Goal: Check status: Check status

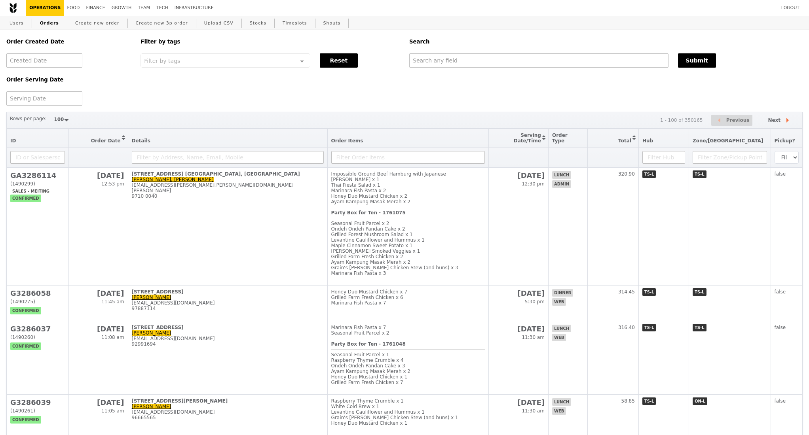
select select "100"
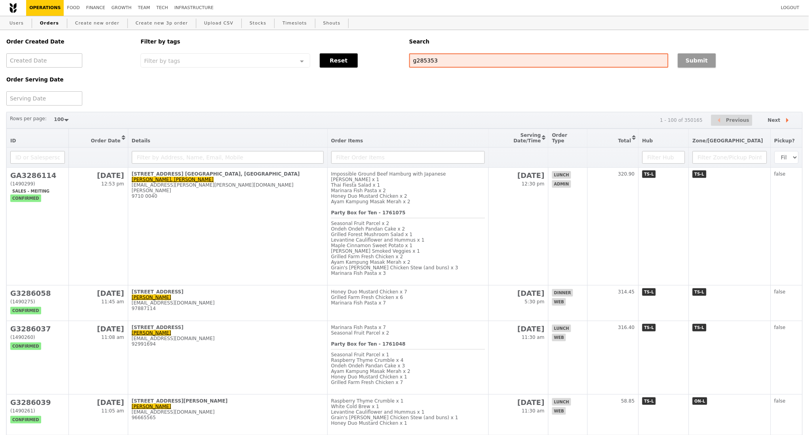
click at [702, 64] on button "Submit" at bounding box center [697, 60] width 38 height 14
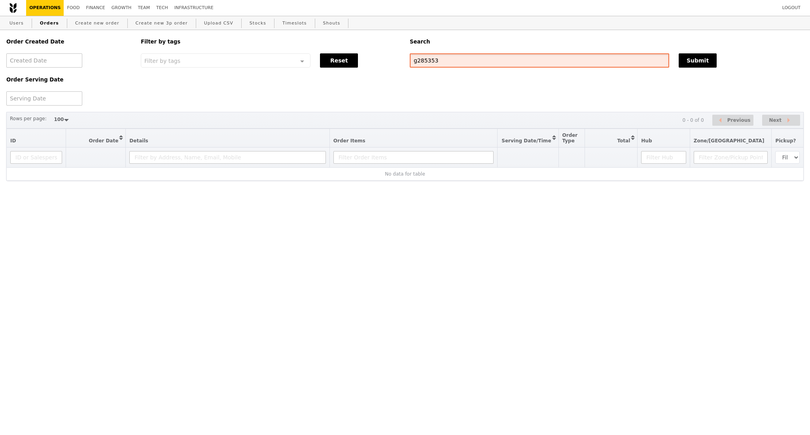
click at [430, 62] on input "g285353" at bounding box center [540, 60] width 260 height 14
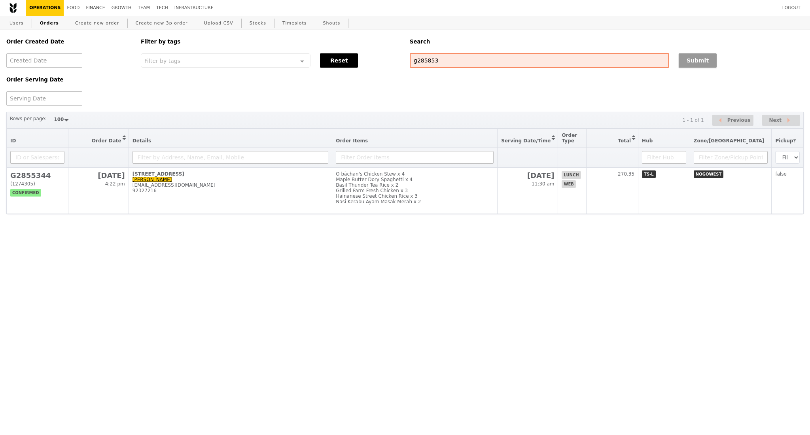
click at [701, 60] on button "Submit" at bounding box center [698, 60] width 38 height 14
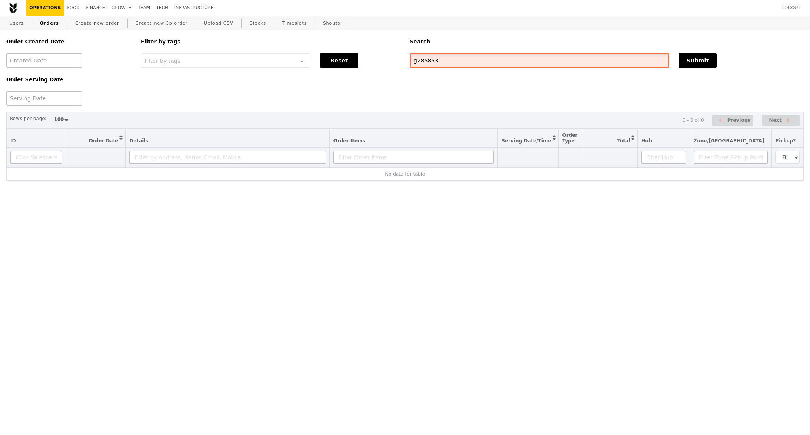
click at [417, 60] on input "g285853" at bounding box center [540, 60] width 260 height 14
click at [455, 64] on input "G285853" at bounding box center [540, 60] width 260 height 14
click at [469, 97] on div "Order Created Date Order Serving Date Filter by tags Filter by tags Meal_Plan W…" at bounding box center [405, 68] width 807 height 76
click at [421, 61] on input "G285853" at bounding box center [540, 60] width 260 height 14
click at [436, 72] on div "Order Created Date Order Serving Date Filter by tags Filter by tags Meal_Plan W…" at bounding box center [405, 68] width 807 height 76
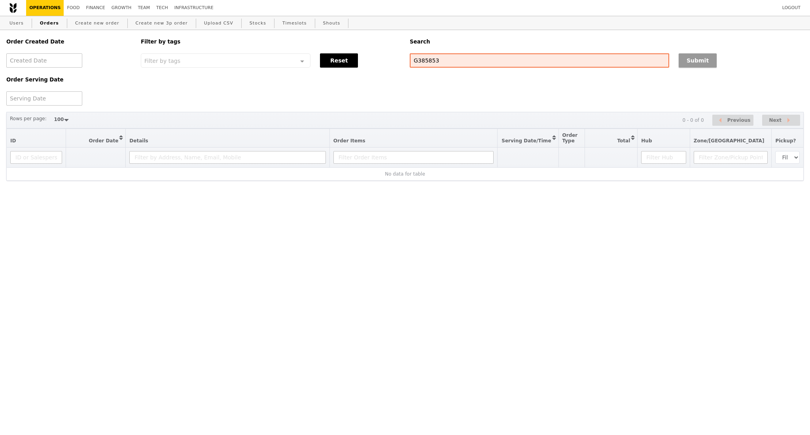
click at [702, 63] on button "Submit" at bounding box center [698, 60] width 38 height 14
drag, startPoint x: 487, startPoint y: 56, endPoint x: 381, endPoint y: 68, distance: 106.7
click at [381, 68] on div "Order Created Date Order Serving Date Filter by tags Filter by tags Meal_Plan W…" at bounding box center [405, 68] width 807 height 76
type input "g3285853"
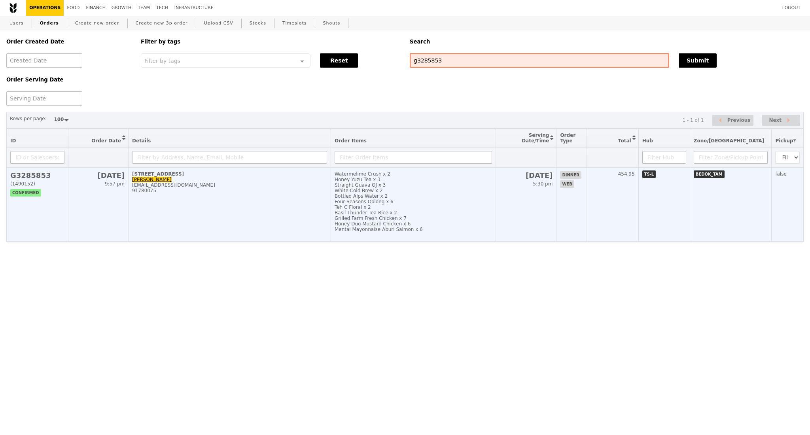
click at [226, 208] on td "[STREET_ADDRESS]-Room Lin [EMAIL_ADDRESS][DOMAIN_NAME] 91780075" at bounding box center [230, 205] width 203 height 74
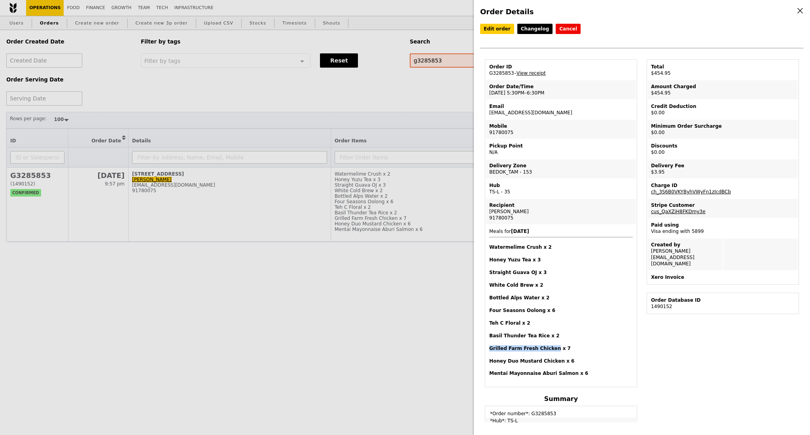
drag, startPoint x: 490, startPoint y: 347, endPoint x: 548, endPoint y: 347, distance: 57.8
click at [548, 347] on h4 "Grilled Farm Fresh Chicken x 7" at bounding box center [561, 348] width 144 height 6
copy h4 "Grilled Farm Fresh Chicken"
copy h4 "Straight Guava OJ"
drag, startPoint x: 529, startPoint y: 273, endPoint x: 491, endPoint y: 276, distance: 38.1
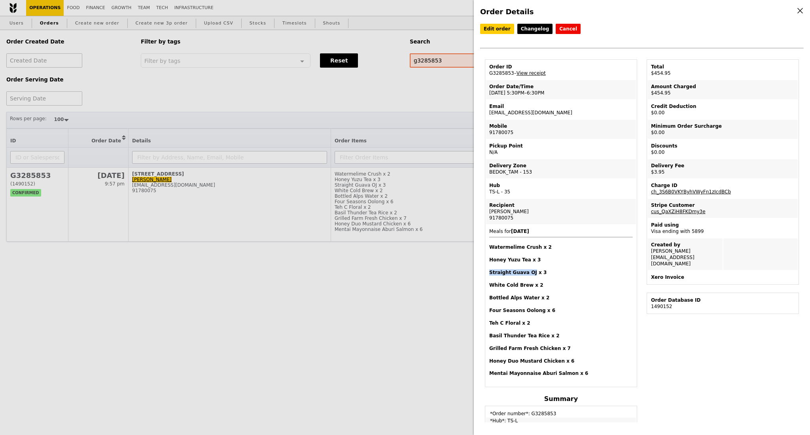
click at [491, 277] on span "Meals for [DATE] Watermelime Crush x 2 Honey Yuzu Tea x 3 Straight Guava OJ x 3…" at bounding box center [561, 303] width 144 height 148
click at [123, 291] on div "Order Details Edit order Changelog Cancel Order ID G3285853 – View receipt Orde…" at bounding box center [405, 217] width 810 height 435
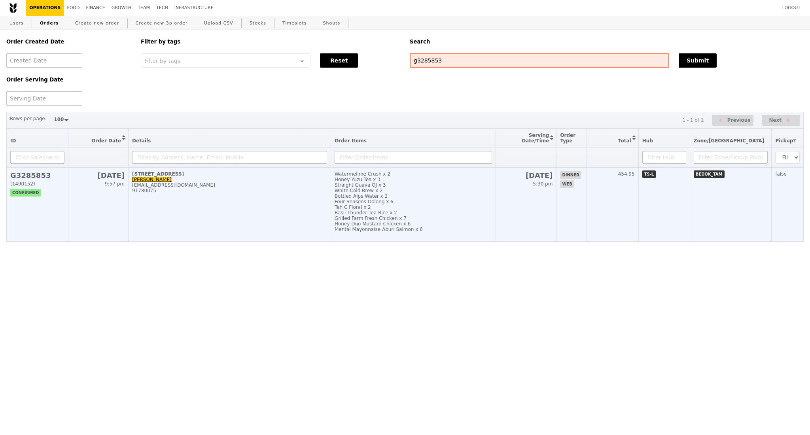
click at [210, 242] on td "[STREET_ADDRESS]-Room Lin [EMAIL_ADDRESS][DOMAIN_NAME] 91780075" at bounding box center [230, 205] width 203 height 74
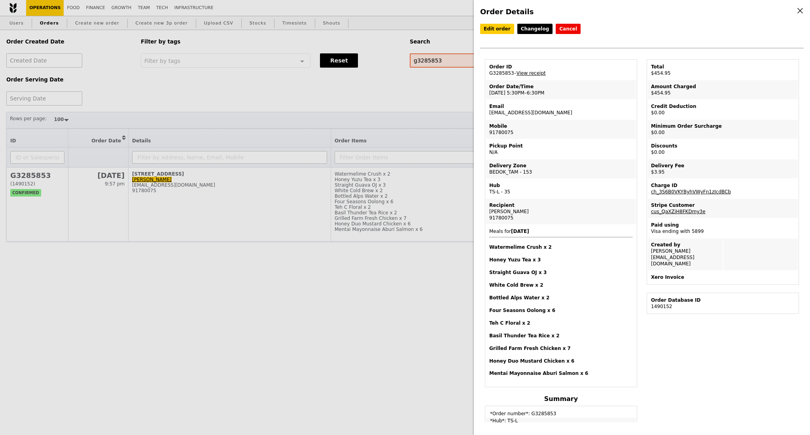
click at [275, 104] on div "Order Details Edit order Changelog Cancel Order ID G3285853 – View receipt Orde…" at bounding box center [405, 217] width 810 height 435
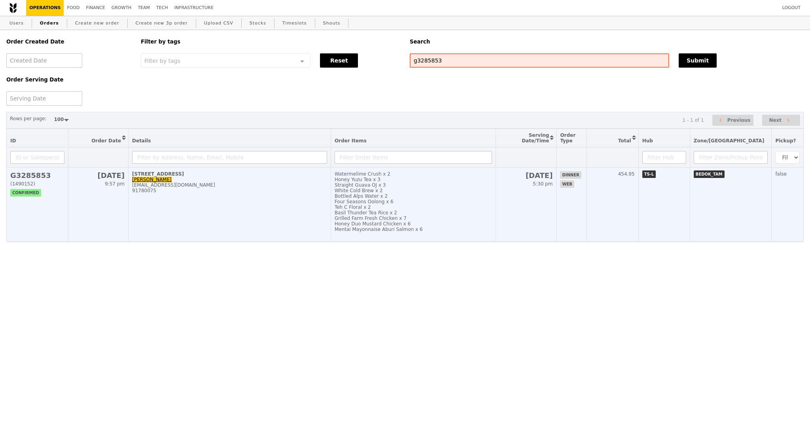
click at [237, 205] on td "[STREET_ADDRESS]-Room Lin [EMAIL_ADDRESS][DOMAIN_NAME] 91780075" at bounding box center [230, 205] width 203 height 74
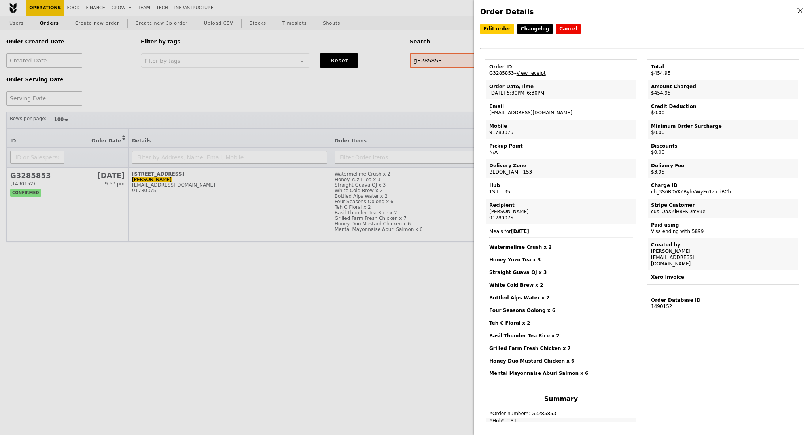
click at [82, 290] on div "Order Details Edit order Changelog Cancel Order ID G3285853 – View receipt Orde…" at bounding box center [405, 217] width 810 height 435
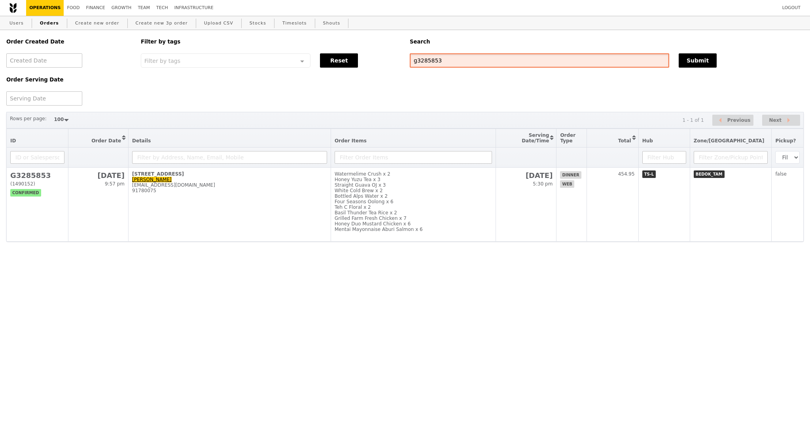
click at [427, 60] on input "g3285853" at bounding box center [540, 60] width 260 height 14
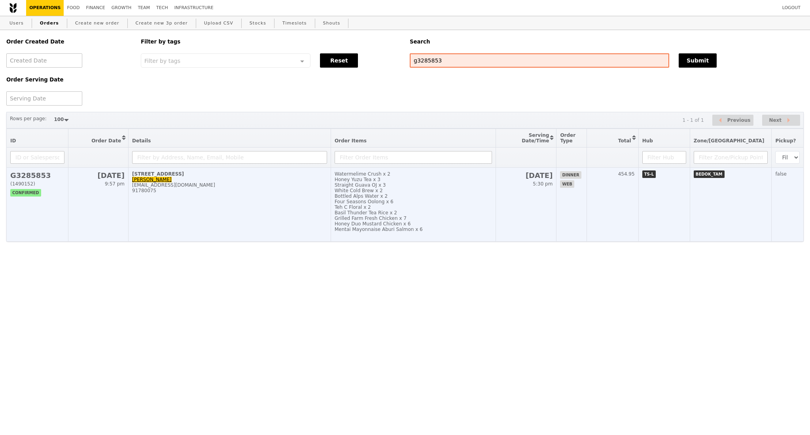
click at [49, 180] on h2 "G3285853" at bounding box center [37, 175] width 54 height 8
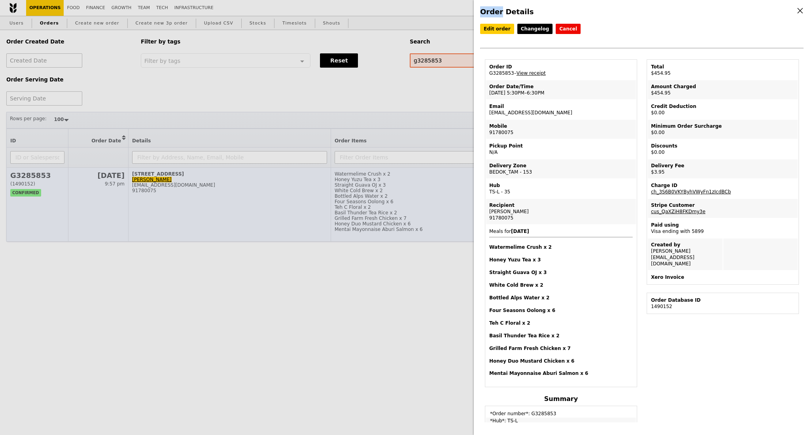
drag, startPoint x: 49, startPoint y: 181, endPoint x: 18, endPoint y: 179, distance: 30.5
click at [18, 183] on div "Order Details Edit order Changelog Cancel Order ID G3285853 – View receipt Orde…" at bounding box center [405, 217] width 810 height 435
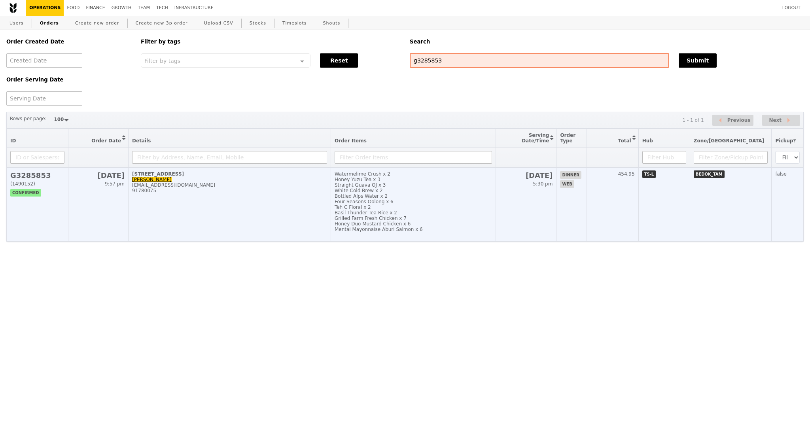
click at [125, 216] on td "[DATE] 9:57 pm" at bounding box center [98, 205] width 60 height 74
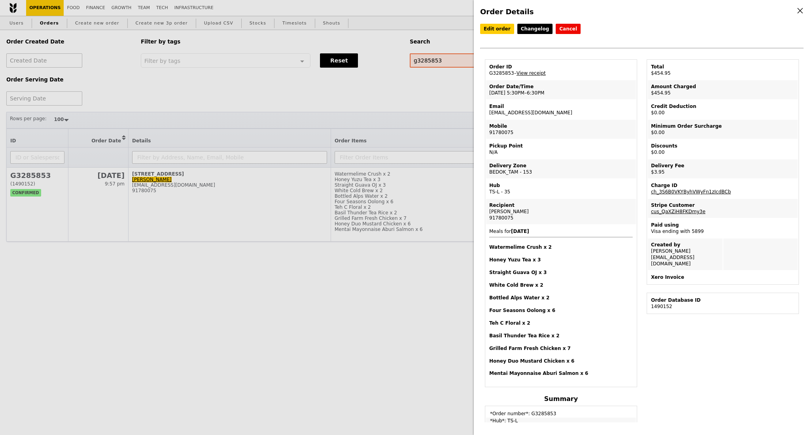
drag, startPoint x: 508, startPoint y: 75, endPoint x: 487, endPoint y: 78, distance: 21.5
click at [487, 78] on td "Order ID G3285853 – View receipt" at bounding box center [561, 70] width 150 height 19
copy td "G328585"
copy tbody "Order ID G3285853"
drag, startPoint x: 511, startPoint y: 76, endPoint x: 484, endPoint y: 78, distance: 26.6
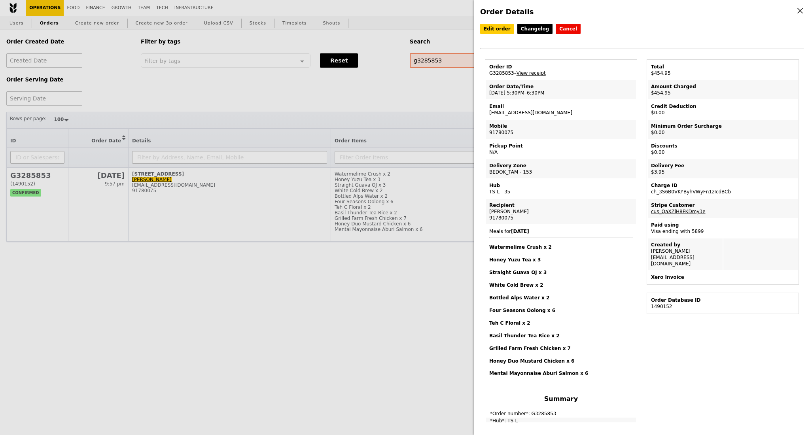
click at [484, 78] on div "Order ID G3285853 – View receipt Order Date/Time [DATE] 5:30PM–6:30PM Email [EM…" at bounding box center [561, 337] width 162 height 557
click at [492, 79] on td "Order ID G3285853 – View receipt" at bounding box center [561, 70] width 150 height 19
copy td "G3285853"
drag, startPoint x: 510, startPoint y: 75, endPoint x: 489, endPoint y: 79, distance: 20.9
click at [489, 79] on td "Order ID G3285853 – View receipt" at bounding box center [561, 70] width 150 height 19
